Goal: Task Accomplishment & Management: Manage account settings

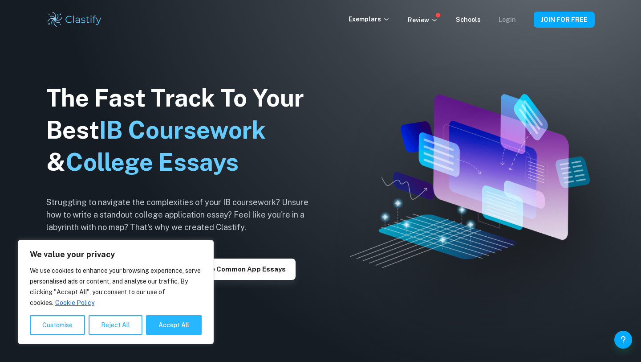
click at [508, 21] on link "Login" at bounding box center [507, 19] width 17 height 7
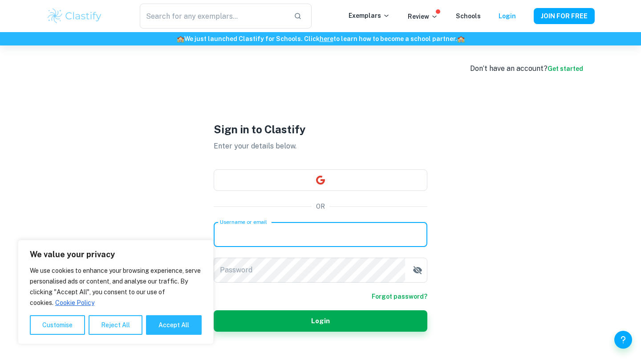
click at [301, 237] on input "Username or email" at bounding box center [321, 234] width 214 height 25
type input "[EMAIL_ADDRESS][DOMAIN_NAME]"
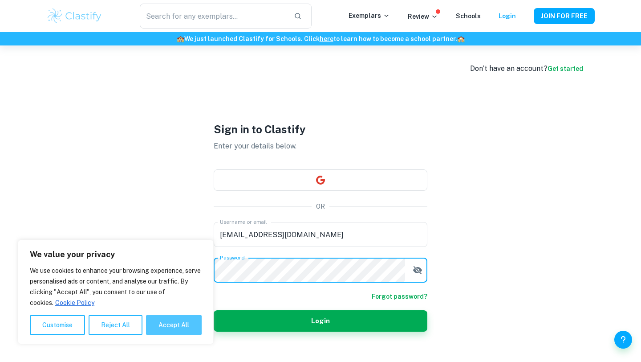
click at [179, 331] on button "Accept All" at bounding box center [174, 325] width 56 height 20
checkbox input "true"
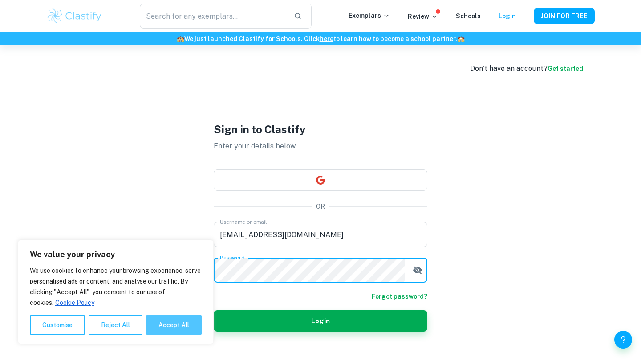
checkbox input "true"
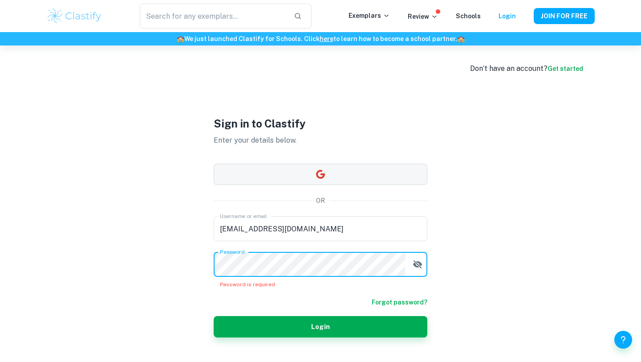
click at [281, 167] on button "button" at bounding box center [321, 173] width 214 height 21
